Goal: Navigation & Orientation: Find specific page/section

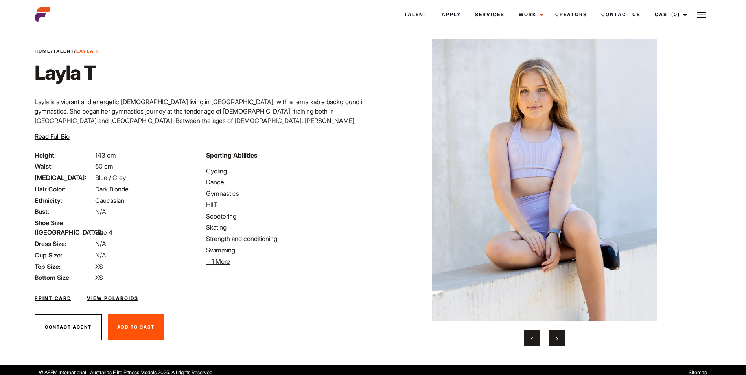
scroll to position [16, 0]
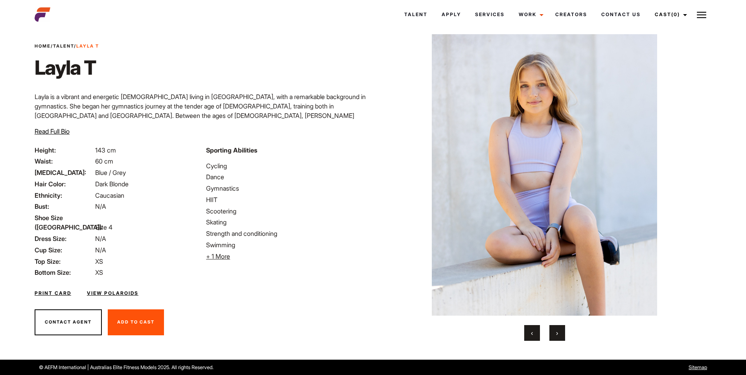
click at [560, 337] on button "›" at bounding box center [558, 333] width 16 height 16
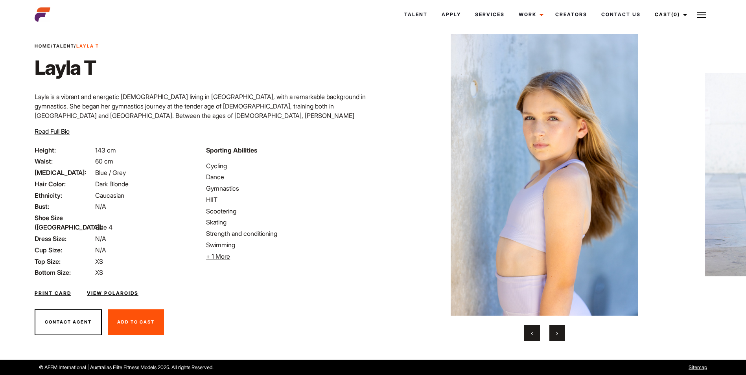
click at [559, 336] on button "›" at bounding box center [558, 333] width 16 height 16
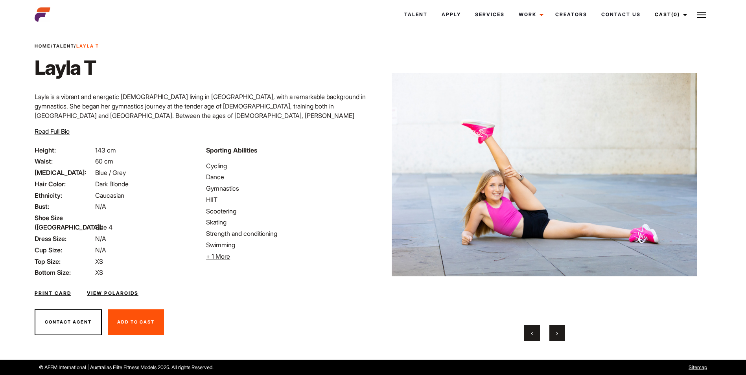
click at [557, 330] on span "›" at bounding box center [557, 333] width 2 height 8
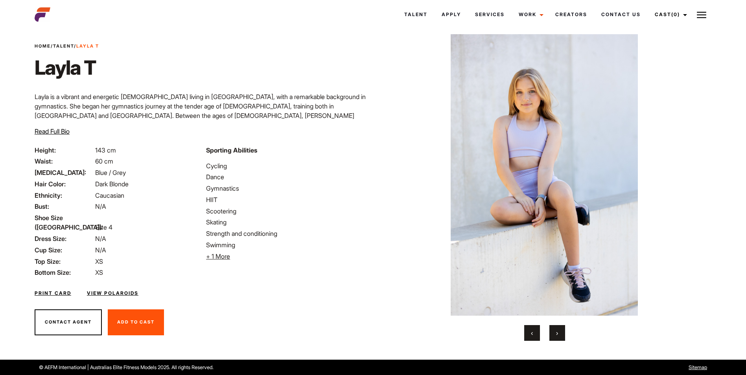
click at [557, 330] on span "›" at bounding box center [557, 333] width 2 height 8
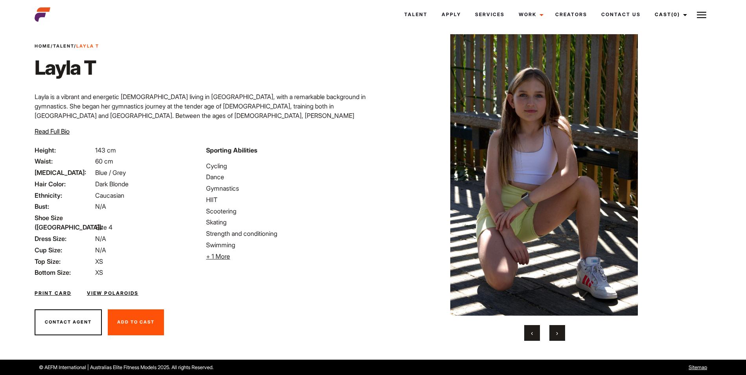
click at [557, 330] on span "›" at bounding box center [557, 333] width 2 height 8
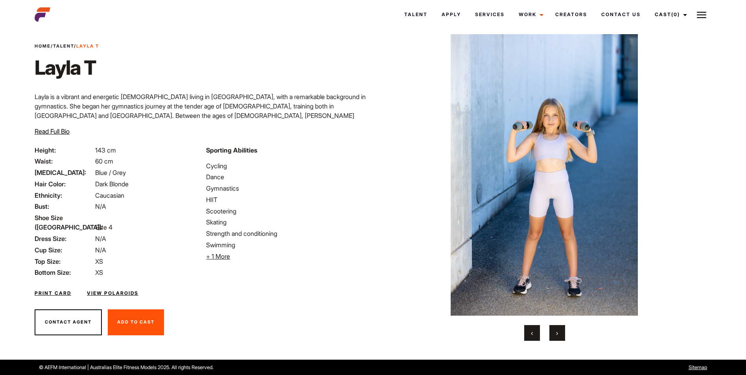
click at [557, 330] on span "›" at bounding box center [557, 333] width 2 height 8
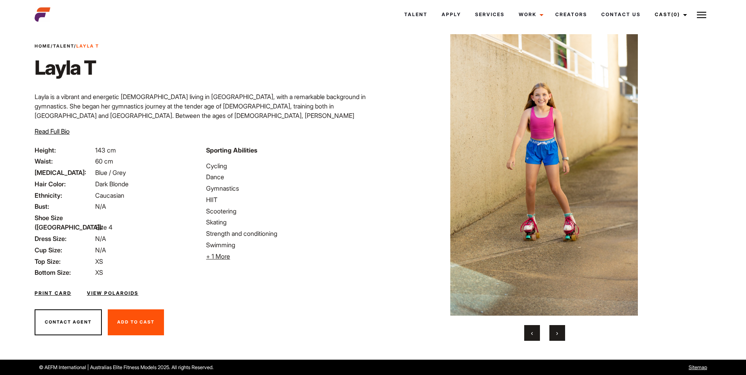
click at [557, 330] on span "›" at bounding box center [557, 333] width 2 height 8
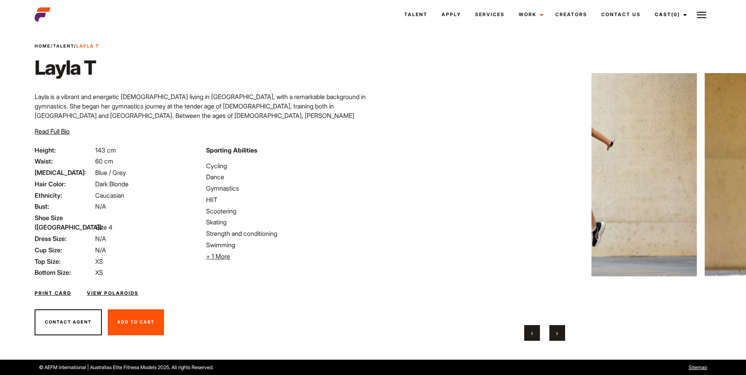
click at [557, 332] on span "›" at bounding box center [557, 333] width 2 height 8
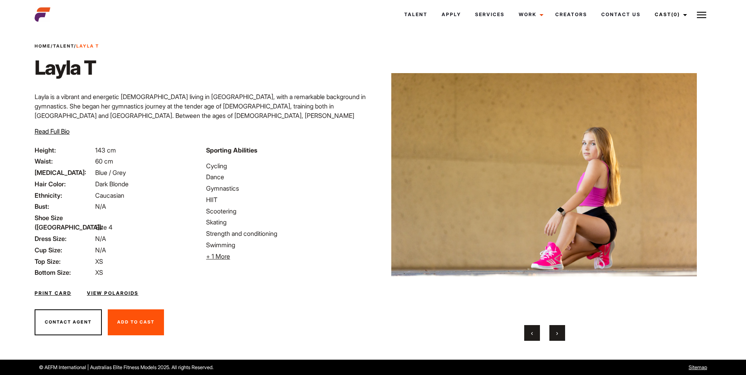
click at [557, 332] on span "›" at bounding box center [557, 333] width 2 height 8
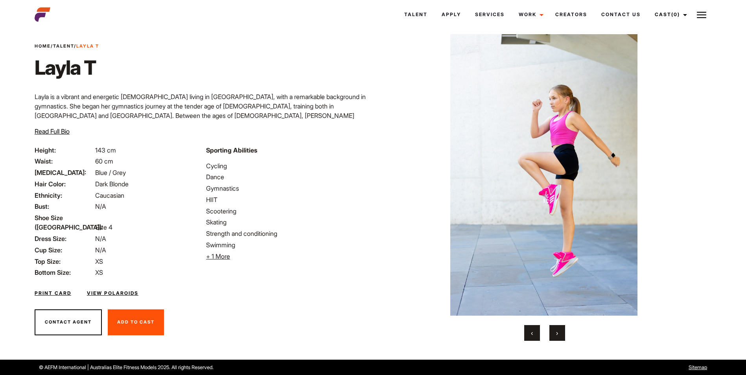
click at [557, 332] on span "›" at bounding box center [557, 333] width 2 height 8
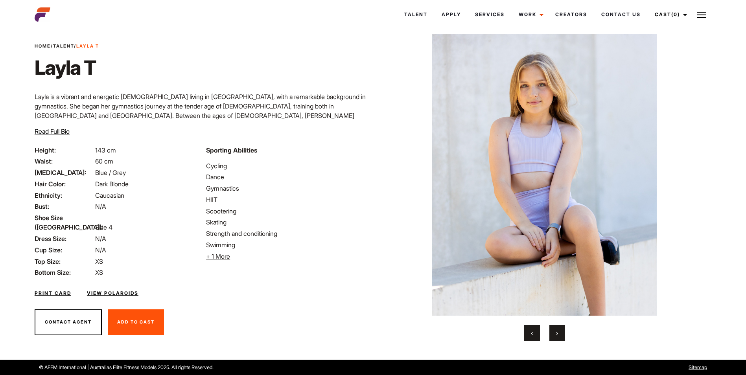
click at [557, 332] on span "›" at bounding box center [557, 333] width 2 height 8
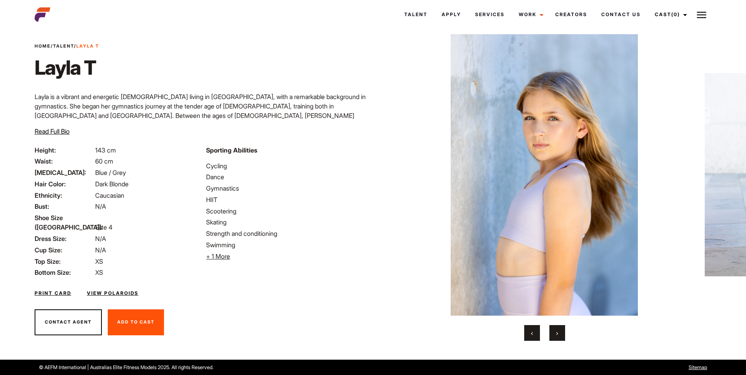
click at [557, 332] on span "›" at bounding box center [557, 333] width 2 height 8
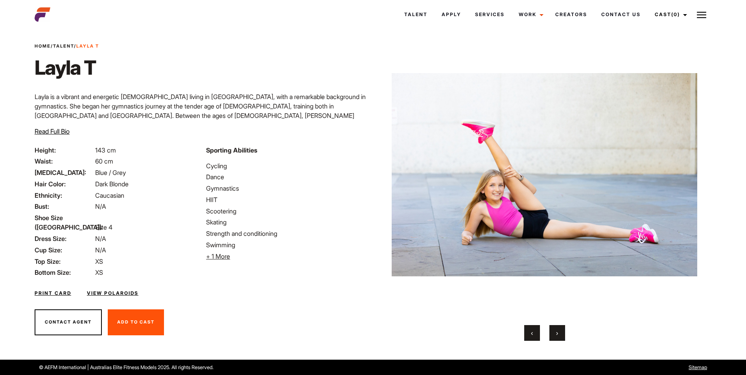
click at [66, 46] on link "Talent" at bounding box center [63, 46] width 21 height 6
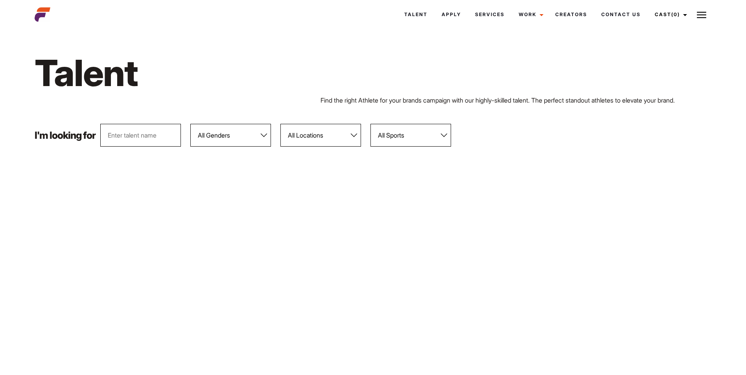
click at [445, 136] on select "All Sports 100 Meter Butterfly Acrobatics Aerial awareness Aerobics AFL Aflw Am…" at bounding box center [411, 135] width 81 height 23
select select "94"
click at [371, 124] on select "All Sports 100 Meter Butterfly Acrobatics Aerial awareness Aerobics AFL Aflw Am…" at bounding box center [411, 135] width 81 height 23
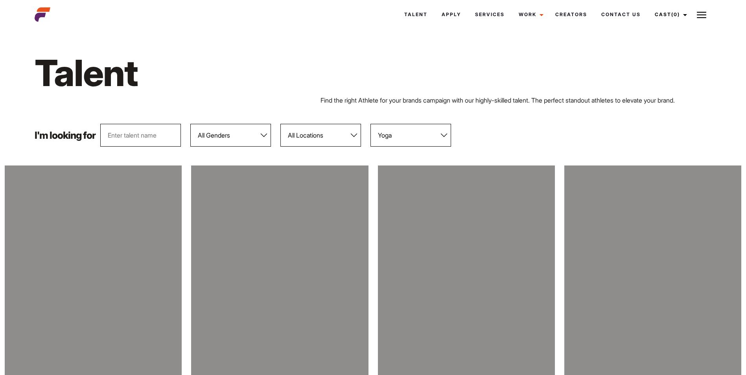
click at [265, 134] on select "All Genders [DEMOGRAPHIC_DATA] [DEMOGRAPHIC_DATA]" at bounding box center [230, 135] width 81 height 23
select select "104"
click at [191, 124] on select "All Genders [DEMOGRAPHIC_DATA] [DEMOGRAPHIC_DATA]" at bounding box center [230, 135] width 81 height 23
click at [353, 135] on select "All Locations [GEOGRAPHIC_DATA] [GEOGRAPHIC_DATA] [GEOGRAPHIC_DATA] [GEOGRAPHIC…" at bounding box center [320, 135] width 81 height 23
click at [317, 108] on div "Talent Find the right Athlete for your brands campaign with our highly-skilled …" at bounding box center [373, 77] width 686 height 92
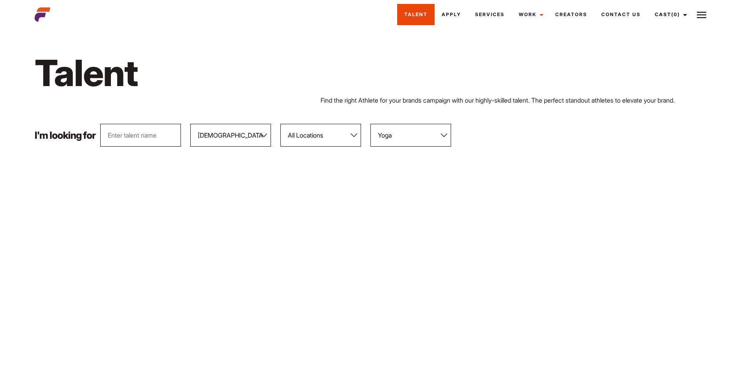
click at [412, 15] on link "Talent" at bounding box center [415, 14] width 37 height 21
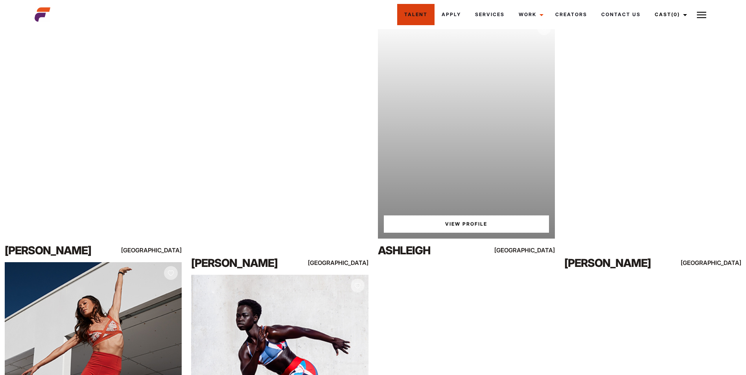
scroll to position [354, 0]
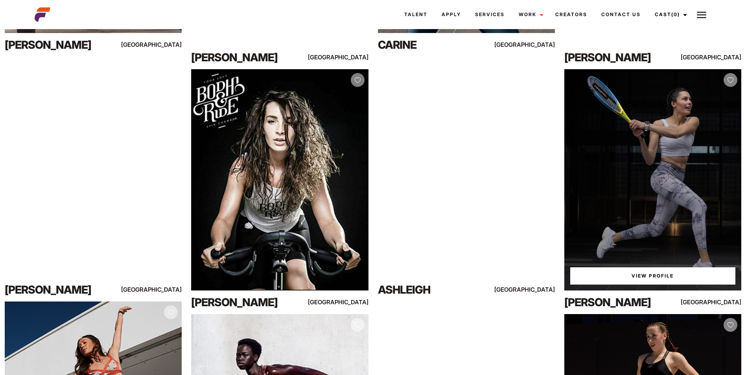
click at [682, 202] on div "View Profile" at bounding box center [652, 179] width 177 height 221
click at [670, 277] on link "View Profile" at bounding box center [652, 275] width 165 height 17
click at [650, 274] on link "View Profile" at bounding box center [652, 275] width 165 height 17
